Goal: Transaction & Acquisition: Purchase product/service

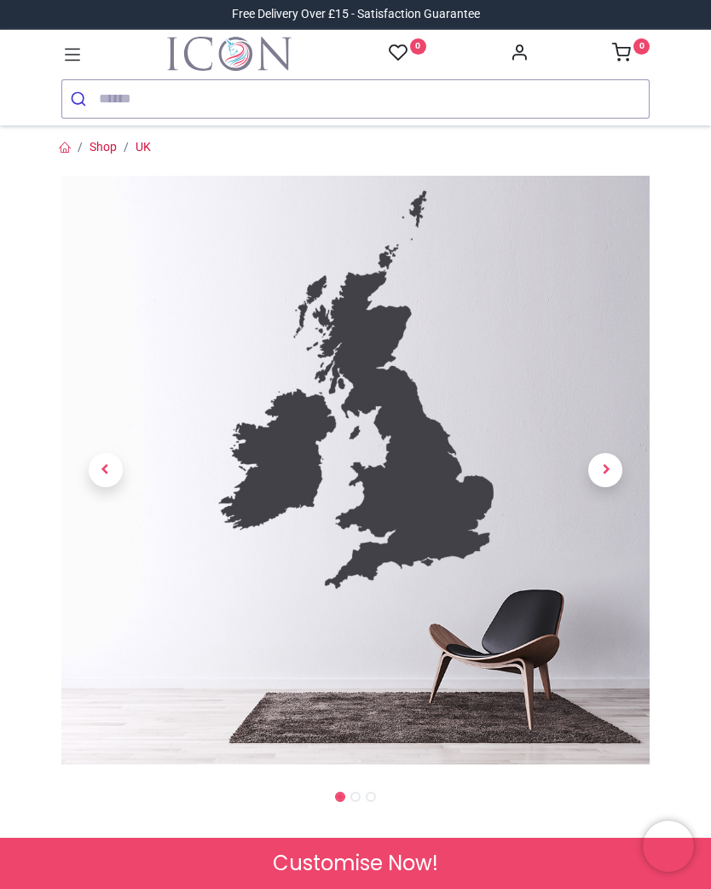
click at [612, 466] on span "Next" at bounding box center [606, 470] width 34 height 34
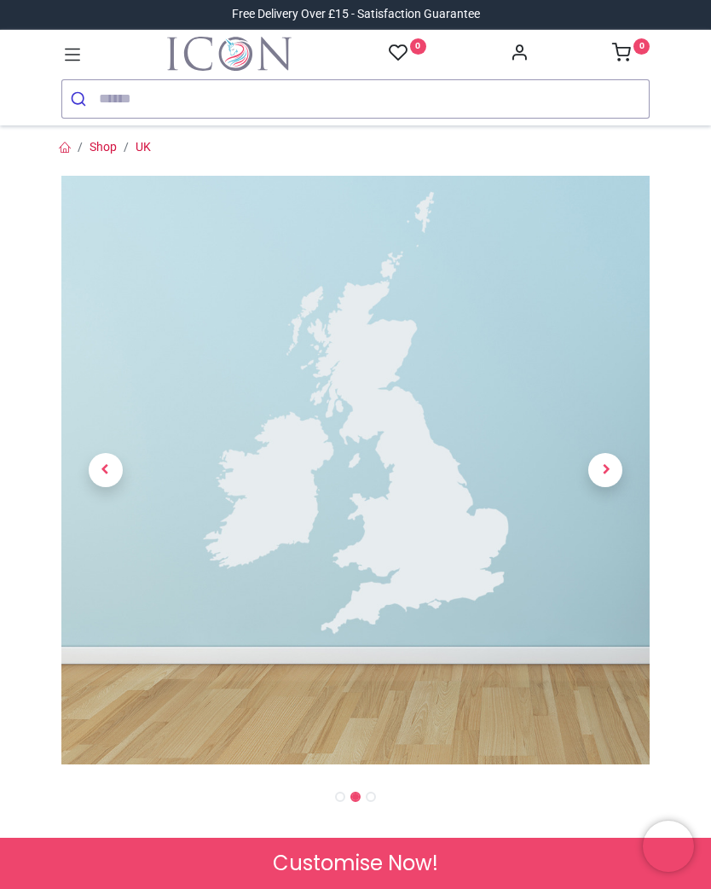
click at [606, 479] on span "Next" at bounding box center [606, 470] width 34 height 34
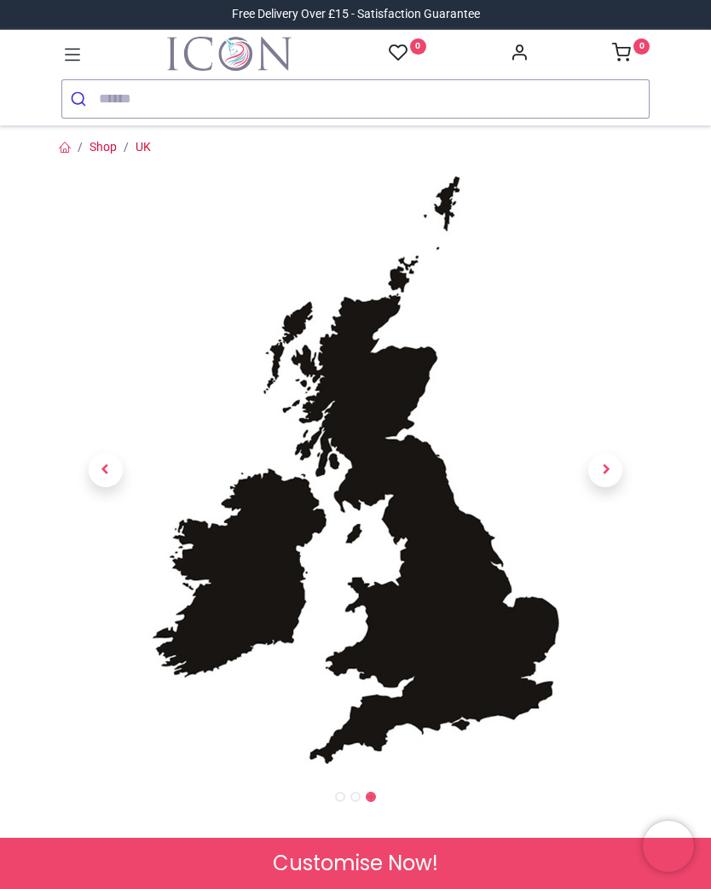
click at [606, 477] on span "Next" at bounding box center [606, 470] width 34 height 34
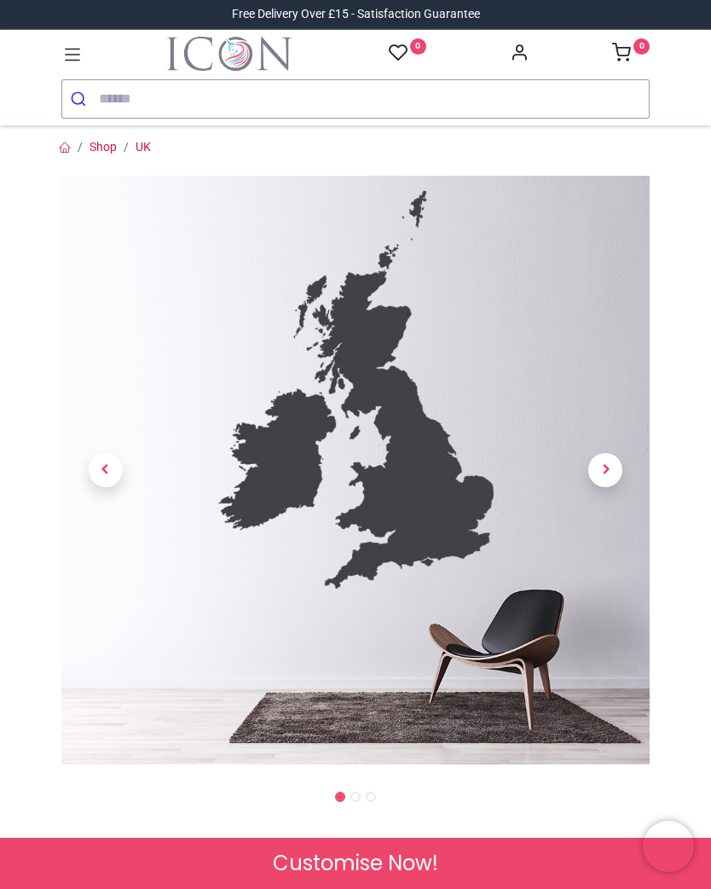
click at [610, 468] on span "Next" at bounding box center [606, 470] width 34 height 34
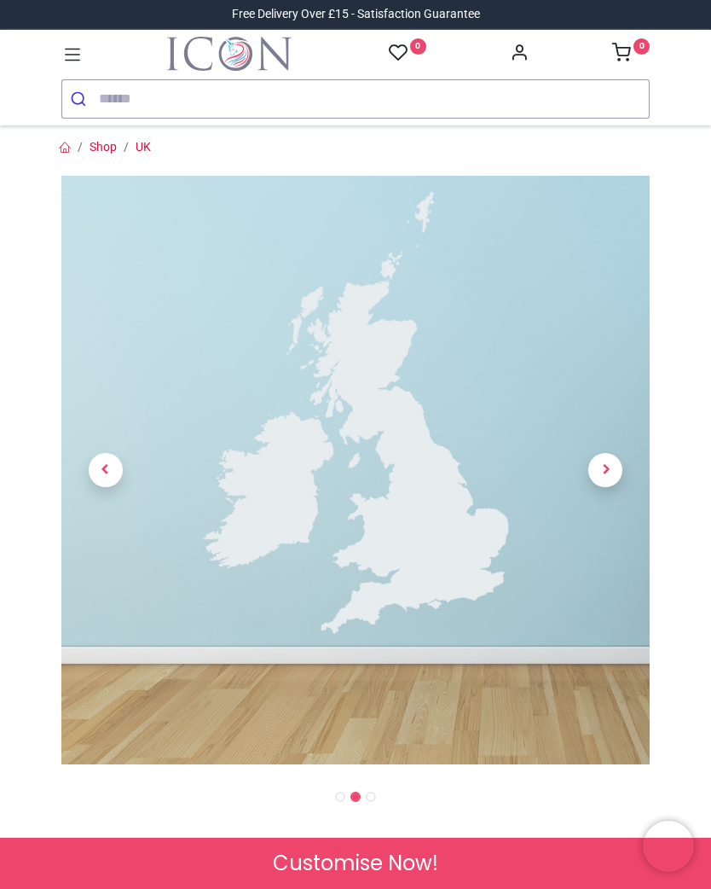
click at [608, 470] on span "Next" at bounding box center [606, 470] width 34 height 34
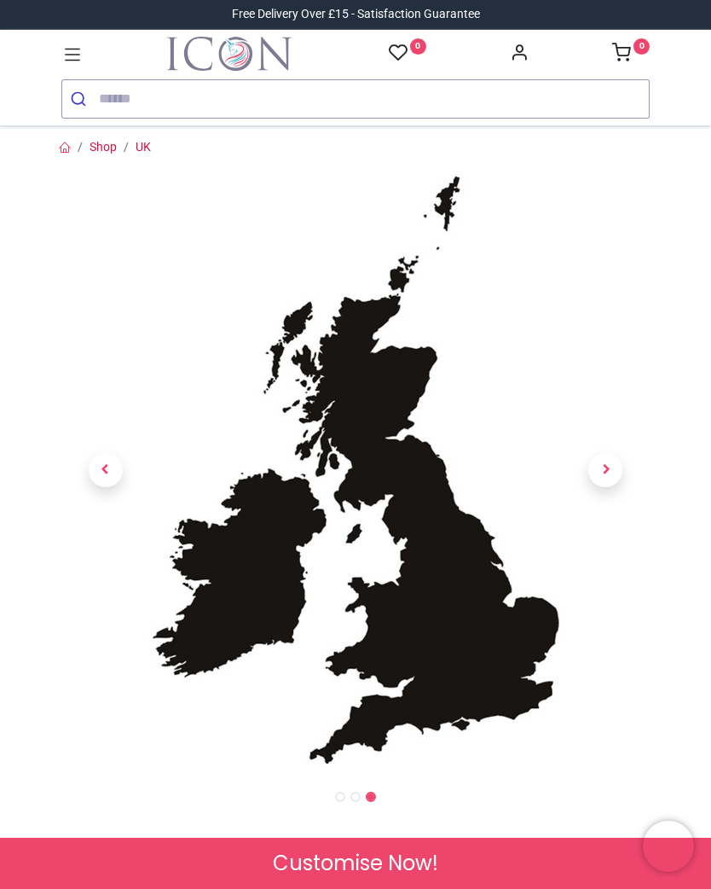
click at [613, 470] on span "Next" at bounding box center [606, 470] width 34 height 34
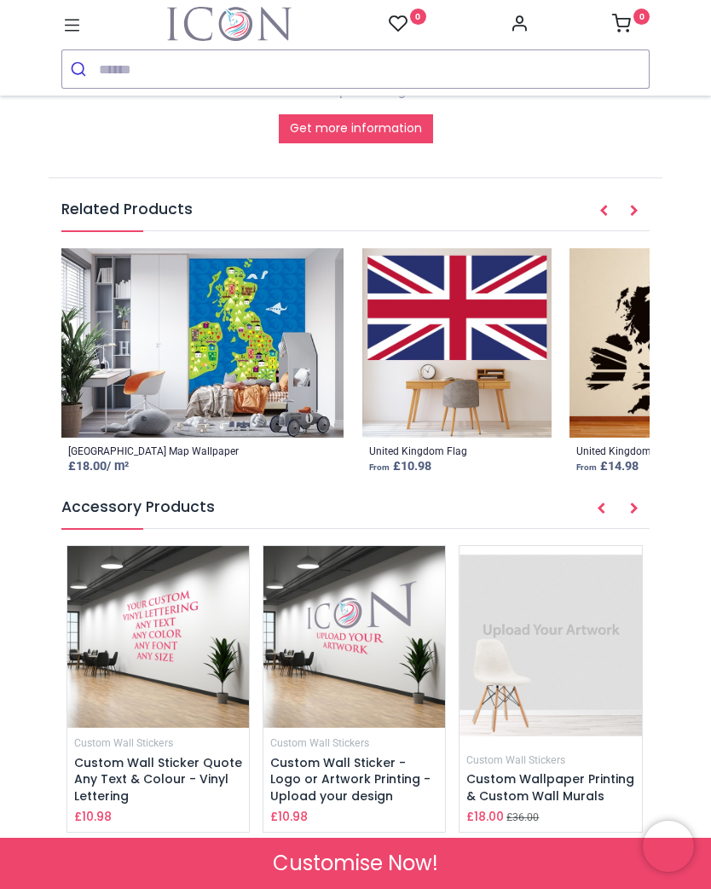
scroll to position [2668, 0]
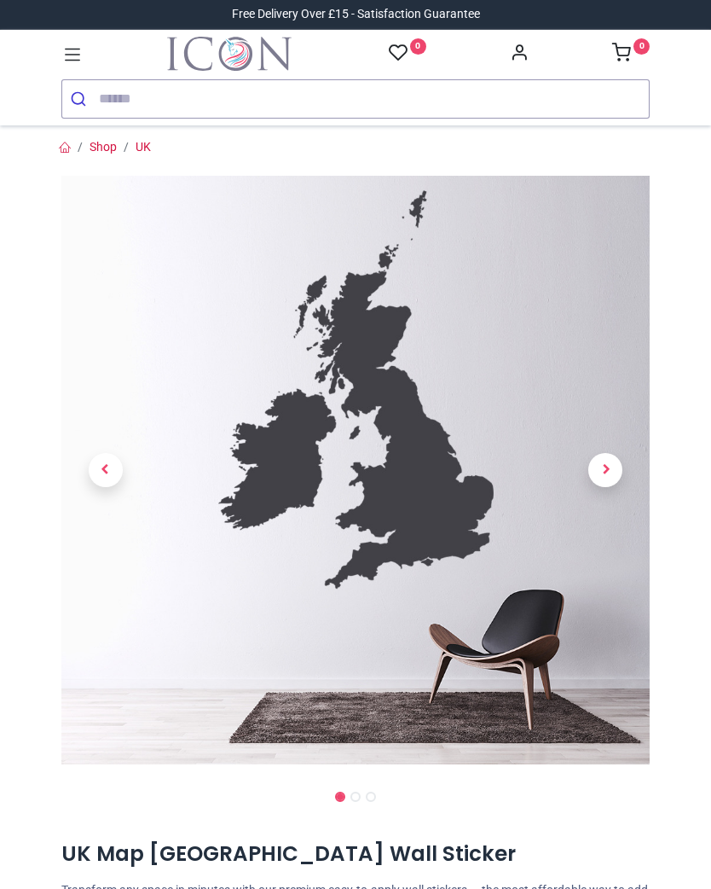
click at [612, 433] on link at bounding box center [606, 470] width 89 height 412
